Goal: Check status: Check status

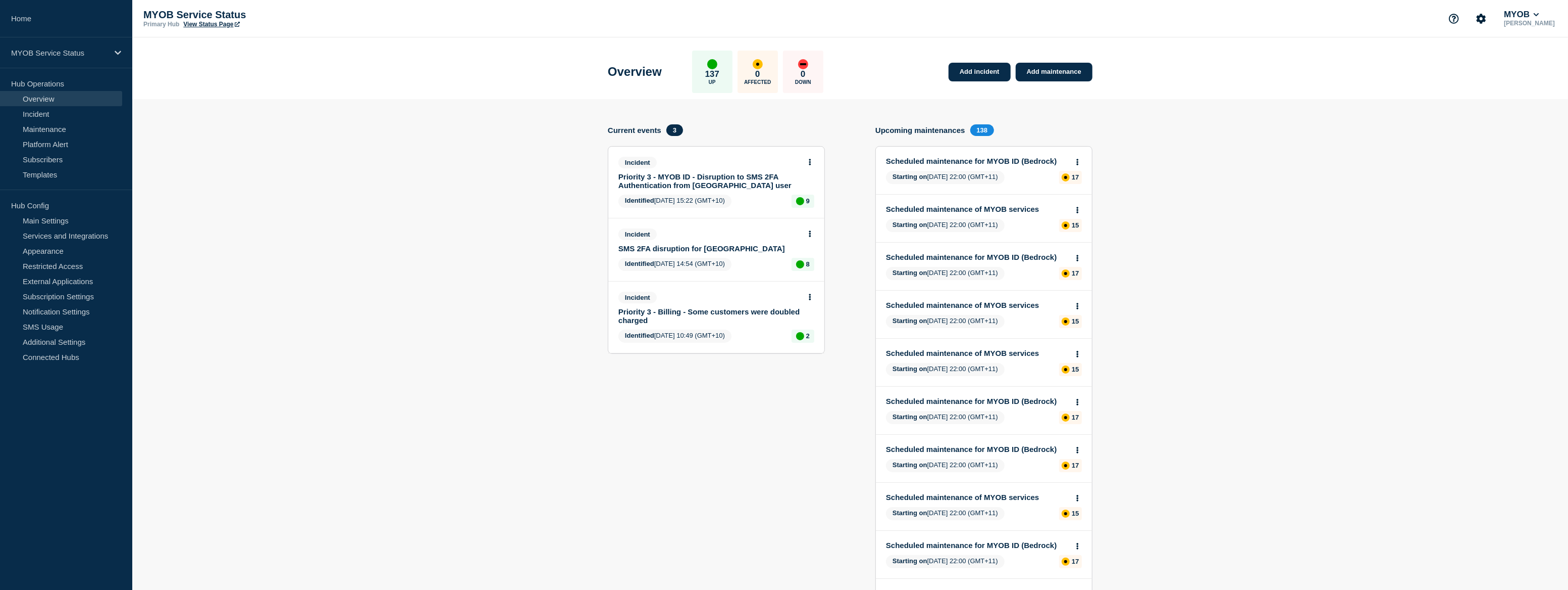
click at [351, 375] on section "Add incident Add maintenance Current events 3 Incident Priority 3 - MYOB ID - D…" at bounding box center [850, 547] width 1436 height 895
click at [424, 338] on section "Add incident Add maintenance Current events 3 Incident Priority 3 - MYOB ID - D…" at bounding box center [850, 547] width 1436 height 895
click at [65, 58] on div "MYOB Service Status" at bounding box center [66, 53] width 132 height 31
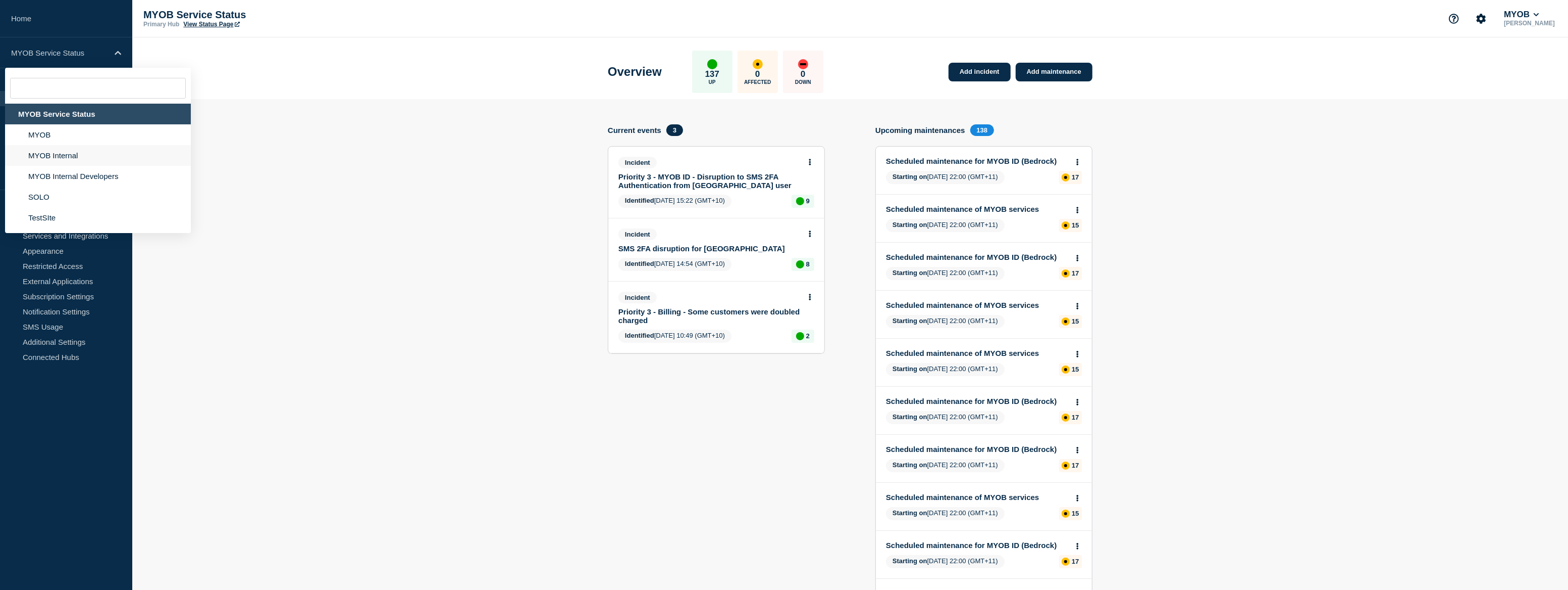
click at [63, 152] on li "MYOB Internal" at bounding box center [98, 155] width 186 height 21
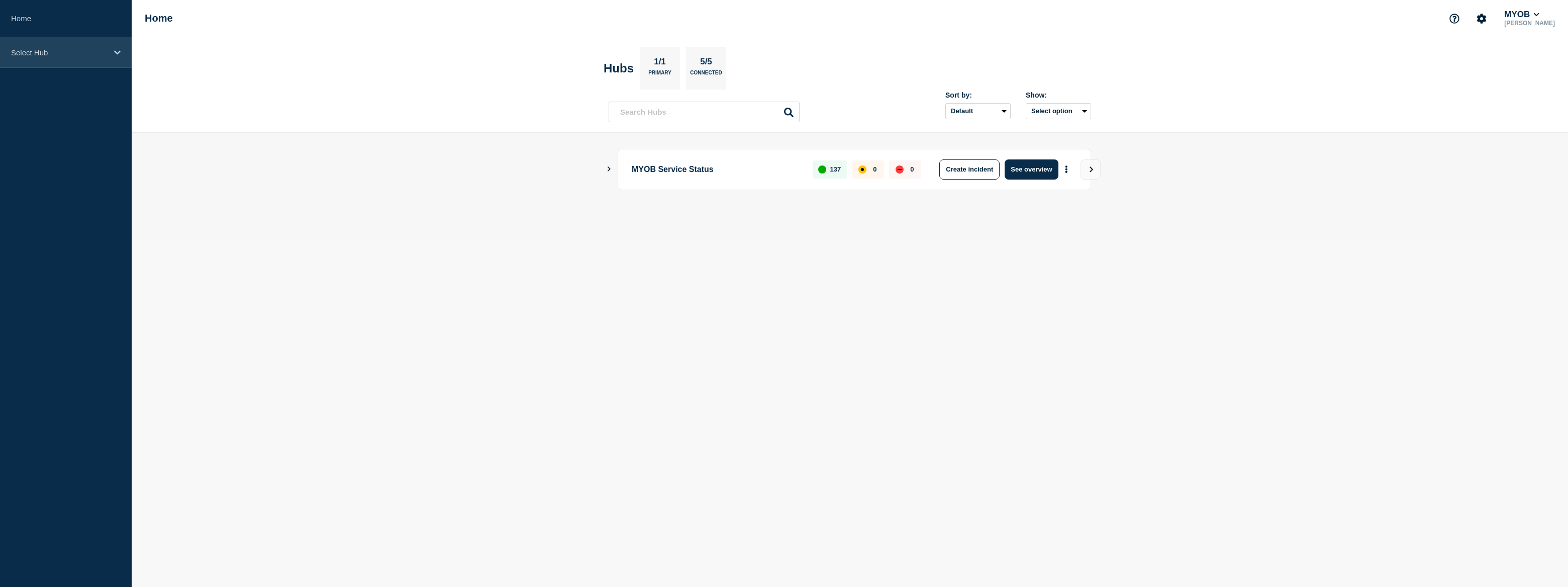
click at [102, 53] on p "Select Hub" at bounding box center [59, 52] width 97 height 9
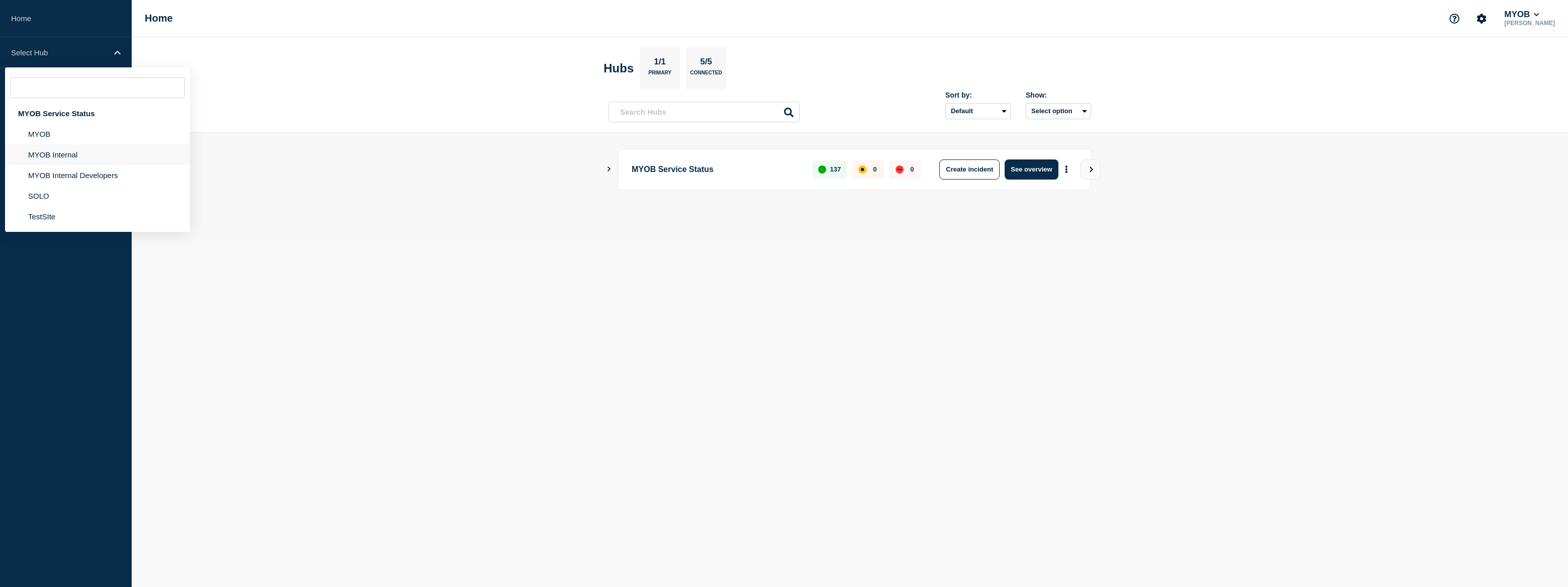
click at [94, 153] on li "MYOB Internal" at bounding box center [97, 155] width 185 height 21
